Goal: Information Seeking & Learning: Learn about a topic

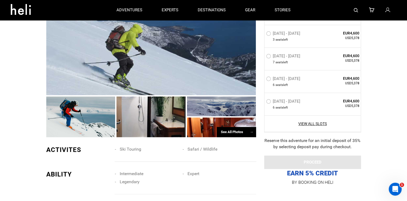
scroll to position [411, 0]
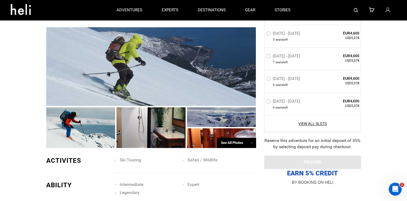
click at [233, 137] on div "See All Photos →" at bounding box center [236, 142] width 39 height 10
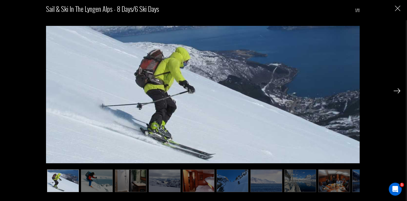
click at [398, 89] on img at bounding box center [396, 90] width 7 height 5
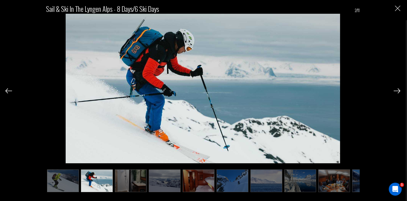
click at [398, 89] on img at bounding box center [396, 90] width 7 height 5
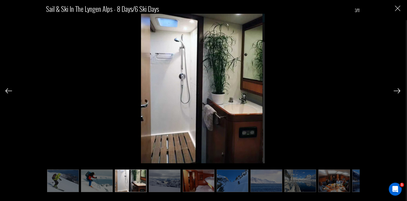
click at [398, 89] on img at bounding box center [396, 90] width 7 height 5
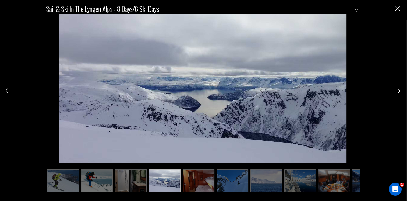
click at [398, 89] on img at bounding box center [396, 90] width 7 height 5
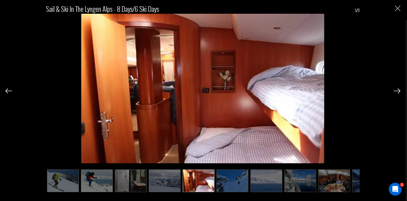
click at [398, 89] on img at bounding box center [396, 90] width 7 height 5
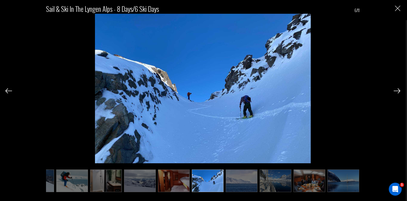
scroll to position [0, 27]
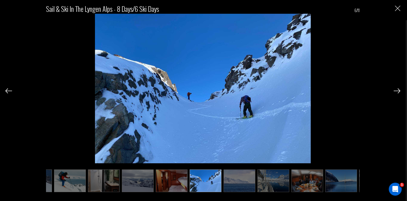
click at [398, 89] on img at bounding box center [396, 90] width 7 height 5
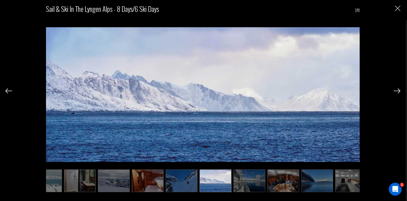
scroll to position [0, 54]
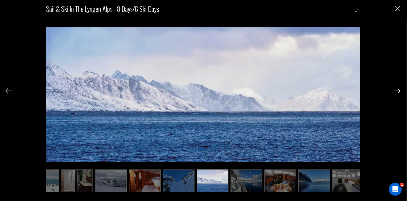
click at [398, 89] on img at bounding box center [396, 90] width 7 height 5
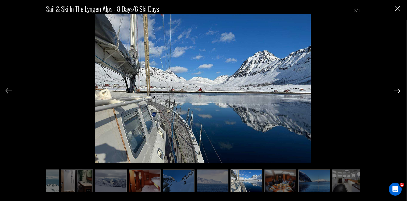
scroll to position [0, 59]
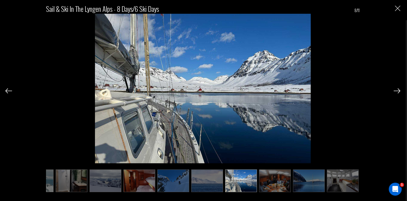
click at [398, 89] on img at bounding box center [396, 90] width 7 height 5
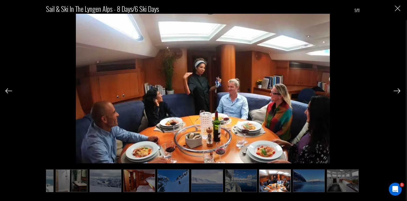
click at [398, 89] on img at bounding box center [396, 90] width 7 height 5
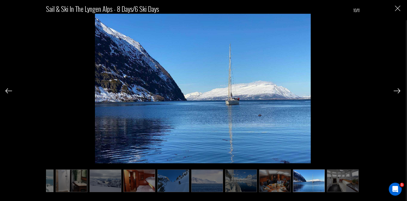
click at [398, 89] on img at bounding box center [396, 90] width 7 height 5
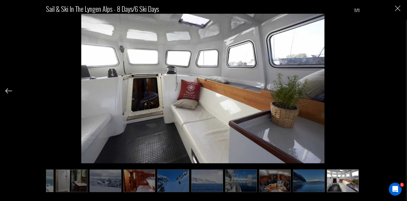
click at [398, 89] on div "Sail & Ski in the [GEOGRAPHIC_DATA] - 8 Days/6 Ski Days 11/11" at bounding box center [202, 95] width 395 height 191
click at [397, 8] on img "Close" at bounding box center [397, 8] width 5 height 5
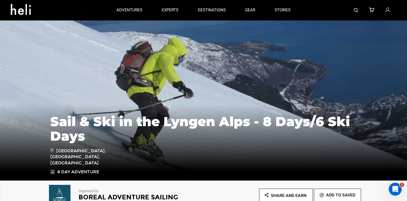
scroll to position [0, 0]
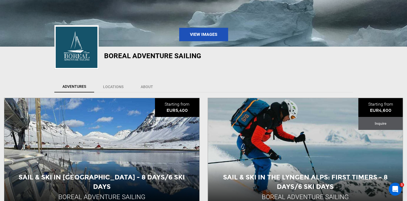
scroll to position [108, 0]
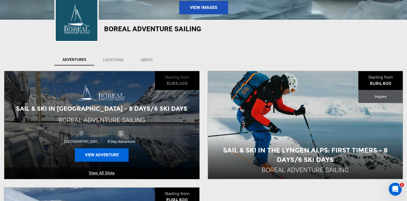
click at [108, 153] on button "View Adventure" at bounding box center [102, 154] width 54 height 13
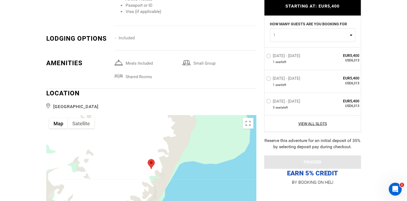
scroll to position [968, 0]
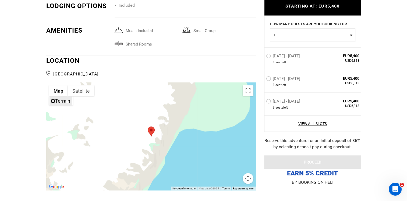
click at [57, 98] on label "Terrain" at bounding box center [62, 101] width 15 height 6
click at [81, 85] on button "Satellite" at bounding box center [81, 90] width 27 height 11
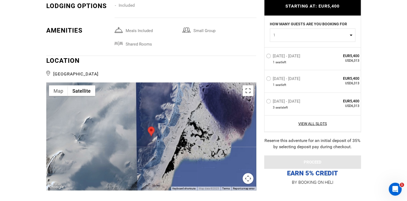
click at [247, 85] on button "Toggle fullscreen view" at bounding box center [247, 90] width 11 height 11
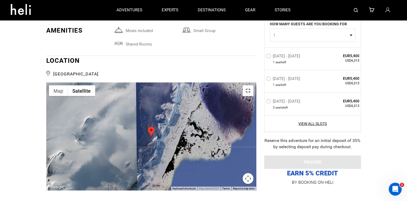
scroll to position [0, 0]
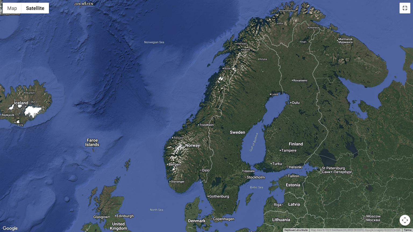
click at [404, 10] on button "Toggle fullscreen view" at bounding box center [404, 8] width 11 height 11
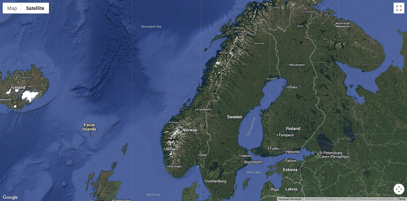
scroll to position [81, 0]
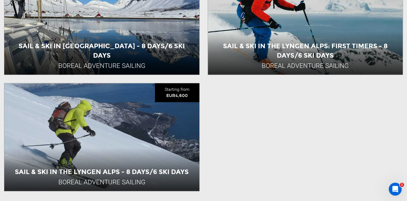
scroll to position [215, 0]
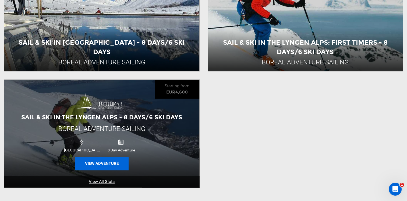
click at [103, 161] on button "View Adventure" at bounding box center [102, 162] width 54 height 13
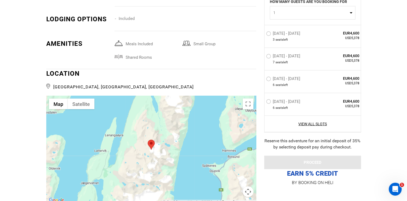
scroll to position [968, 0]
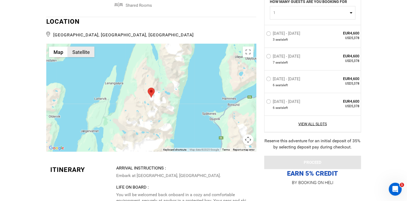
click at [84, 46] on button "Satellite" at bounding box center [81, 51] width 27 height 11
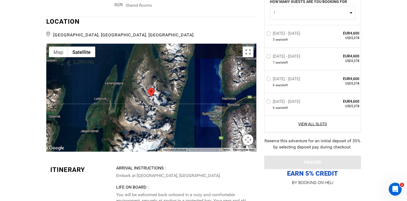
click at [247, 46] on button "Toggle fullscreen view" at bounding box center [247, 51] width 11 height 11
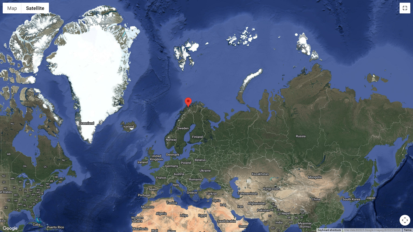
click at [405, 7] on button "Toggle fullscreen view" at bounding box center [404, 8] width 11 height 11
